Goal: Task Accomplishment & Management: Use online tool/utility

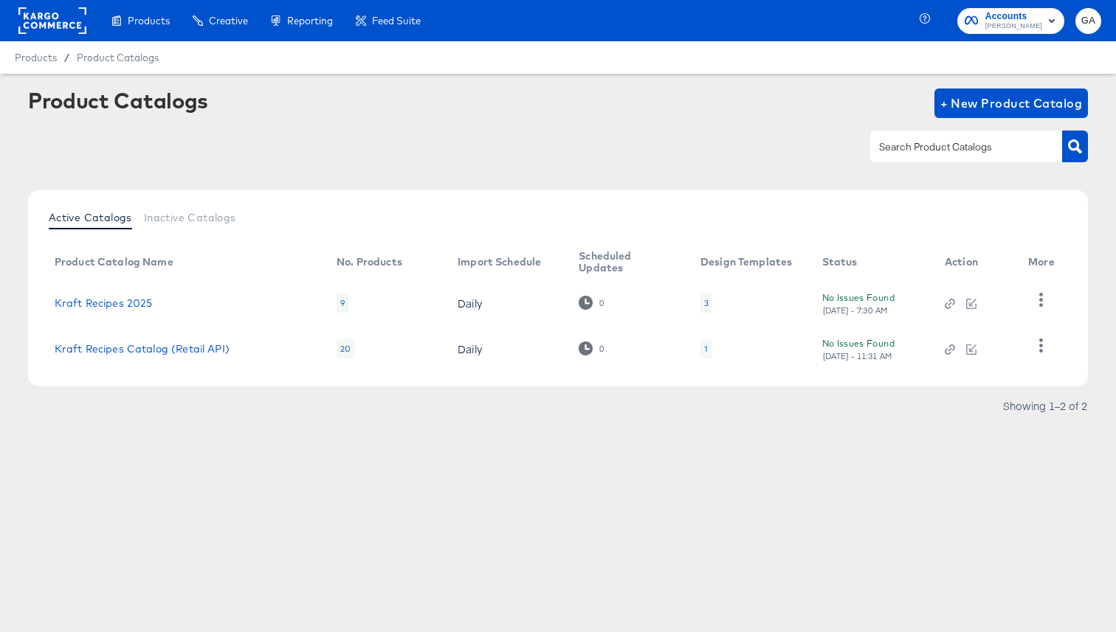
click at [139, 294] on td "Kraft Recipes 2025" at bounding box center [184, 303] width 282 height 46
click at [137, 298] on link "Kraft Recipes 2025" at bounding box center [104, 303] width 98 height 12
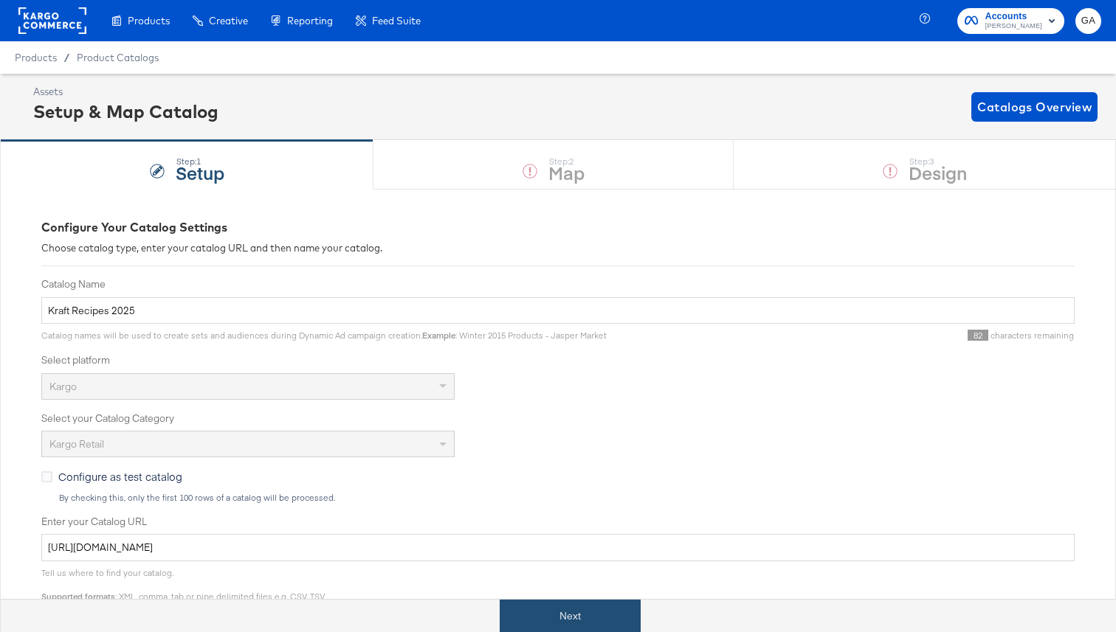
click at [596, 607] on button "Next" at bounding box center [570, 616] width 141 height 33
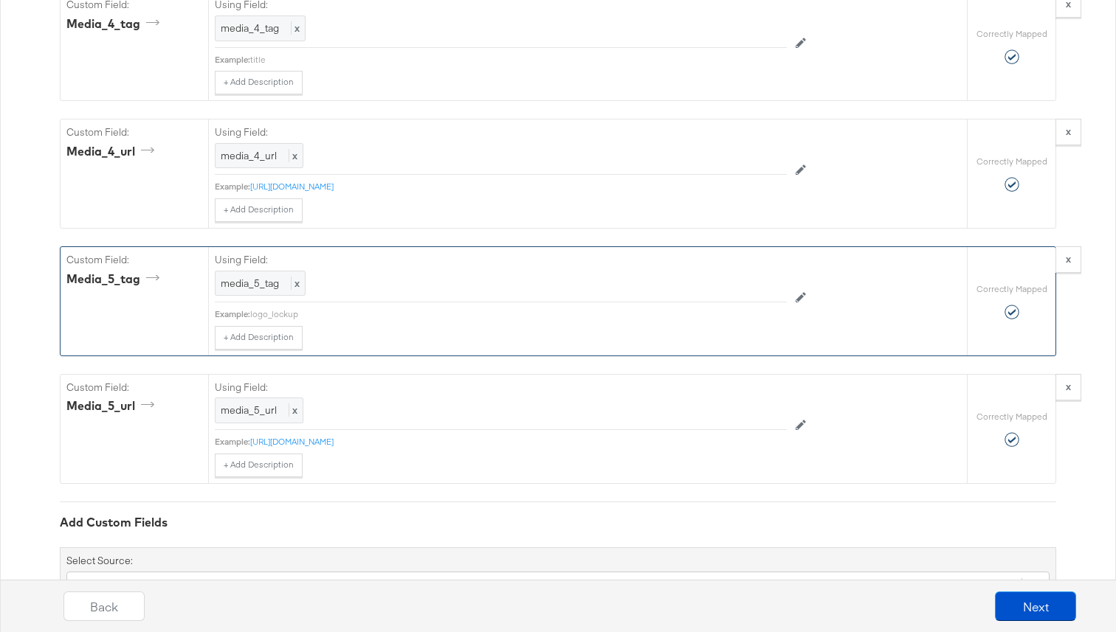
scroll to position [2777, 0]
